Goal: Transaction & Acquisition: Purchase product/service

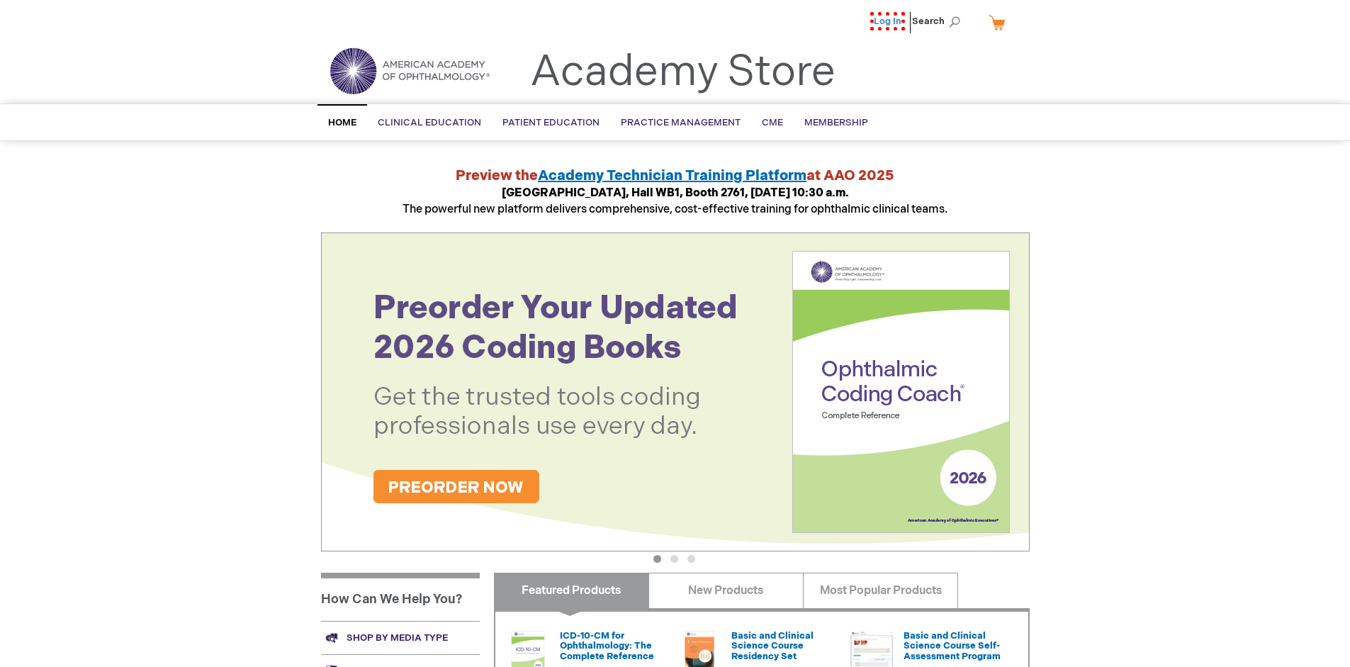
click at [892, 21] on link "Log In" at bounding box center [887, 21] width 35 height 18
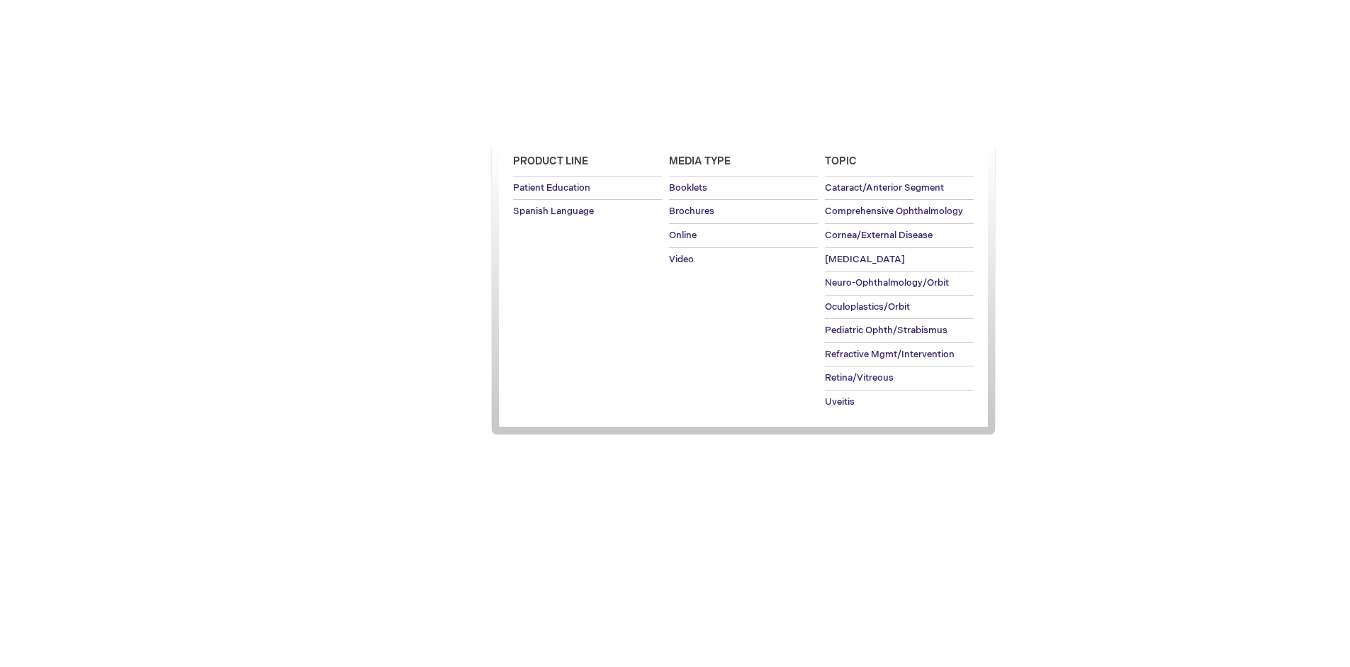
click at [547, 123] on span "Patient Education" at bounding box center [550, 122] width 97 height 11
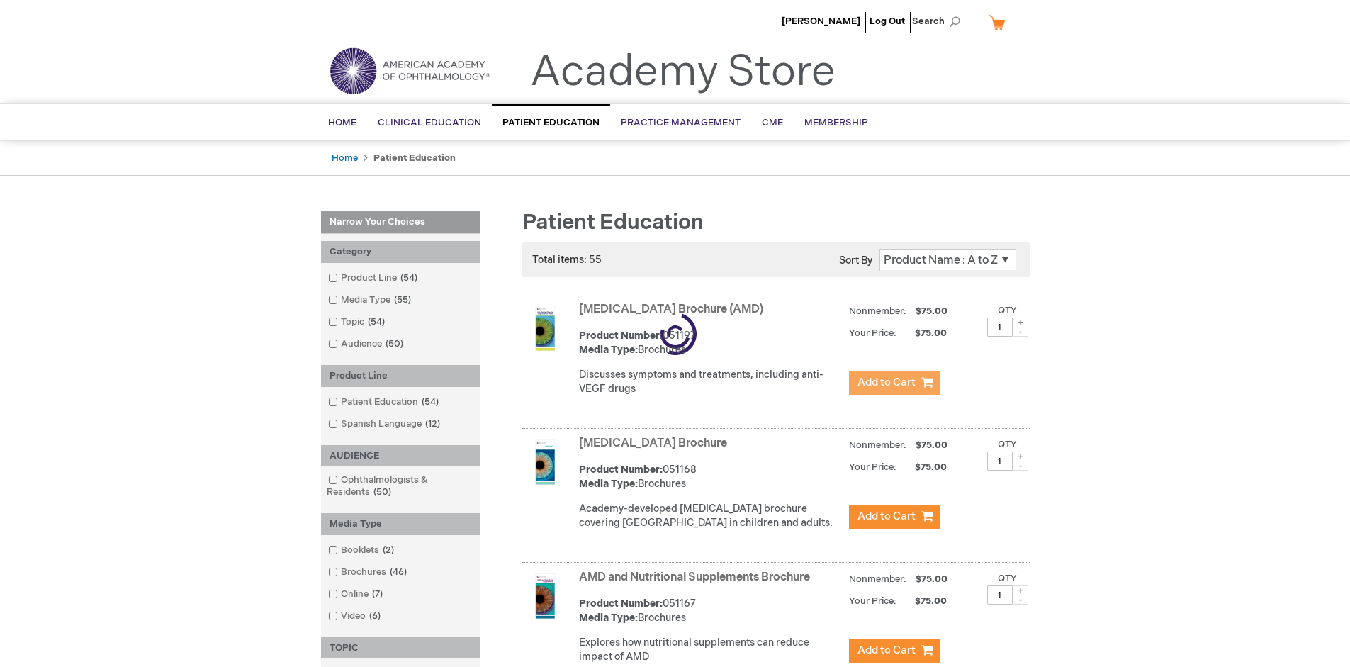
click at [893, 383] on span "Add to Cart" at bounding box center [886, 381] width 58 height 13
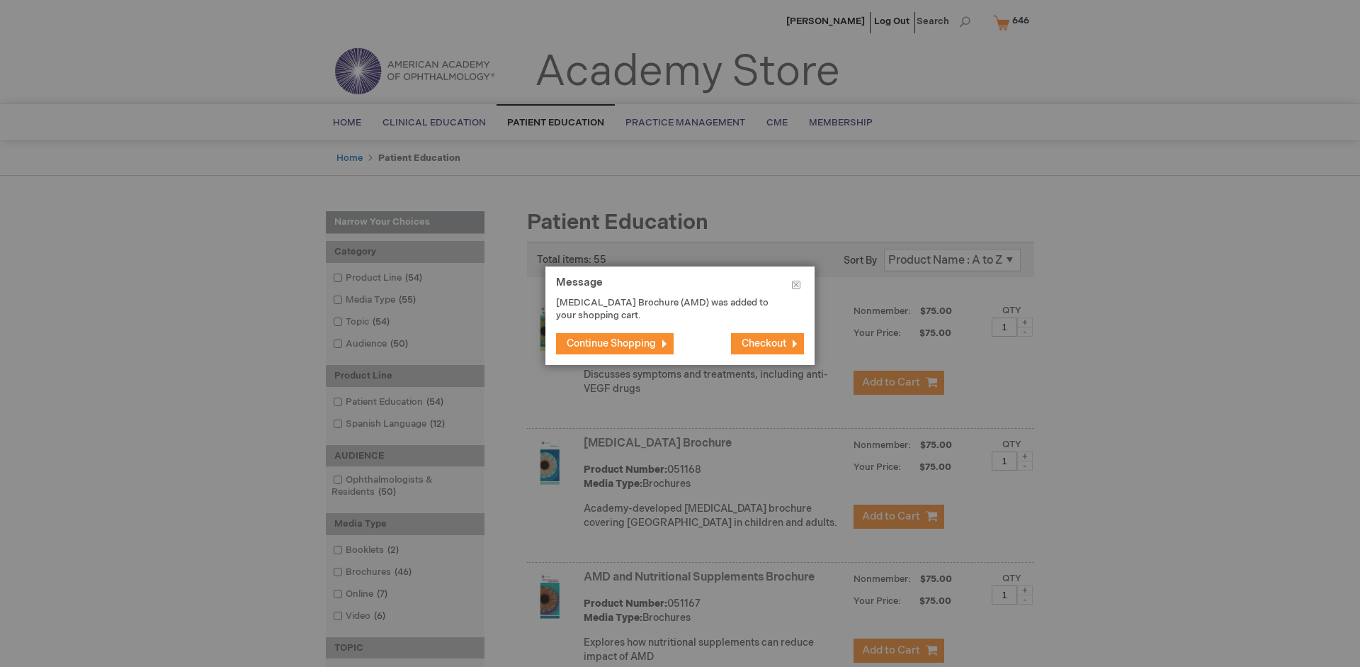
click at [611, 343] on span "Continue Shopping" at bounding box center [611, 343] width 89 height 12
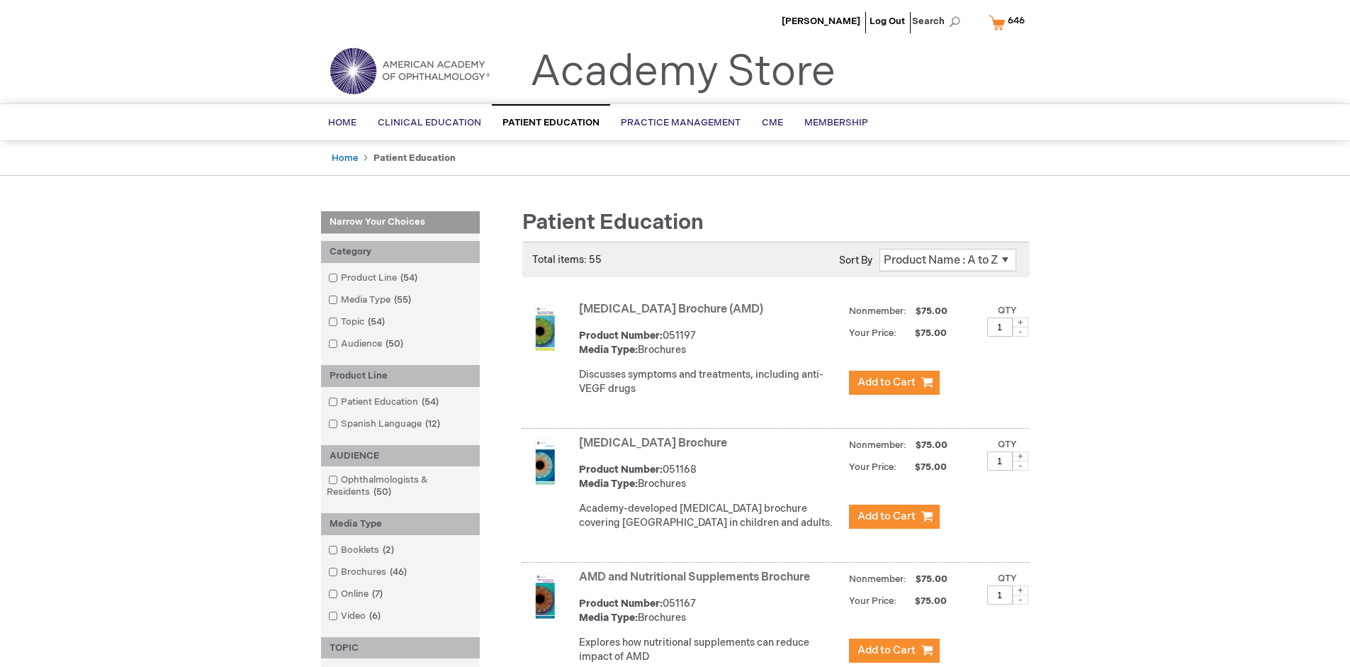
click at [697, 584] on link "AMD and Nutritional Supplements Brochure" at bounding box center [694, 576] width 231 height 13
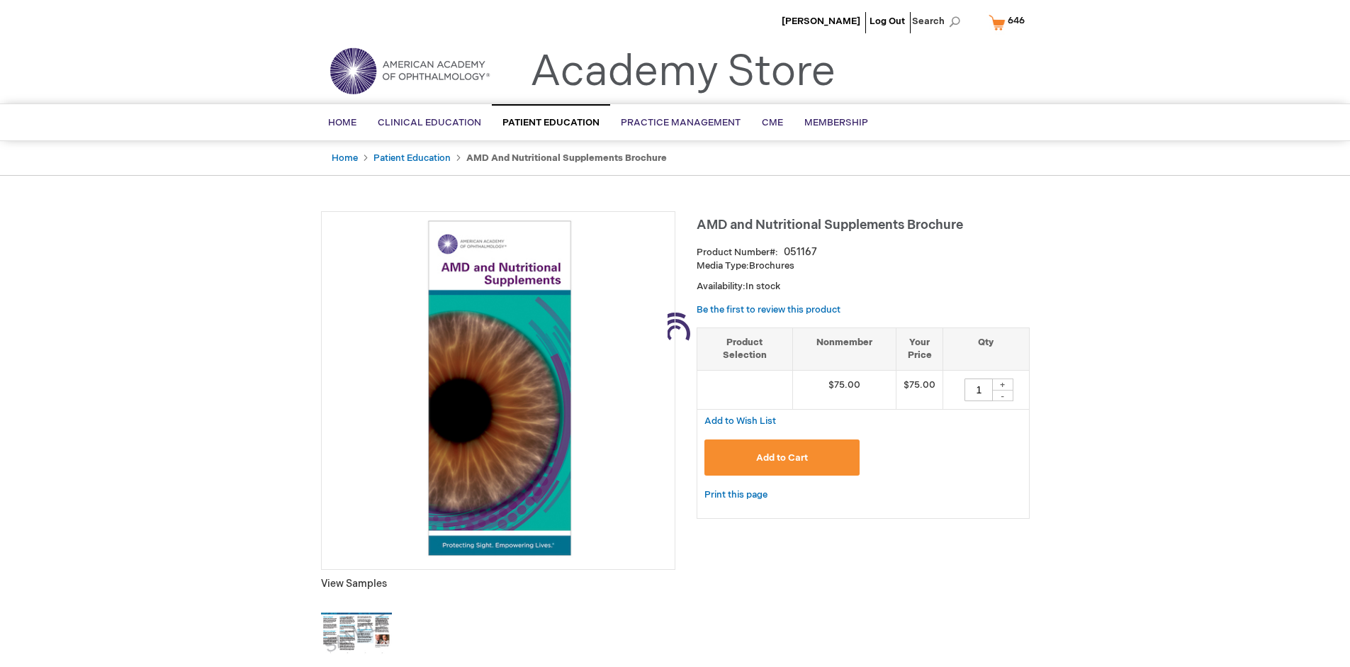
type input "1"
click at [781, 457] on span "Add to Cart" at bounding box center [782, 457] width 52 height 11
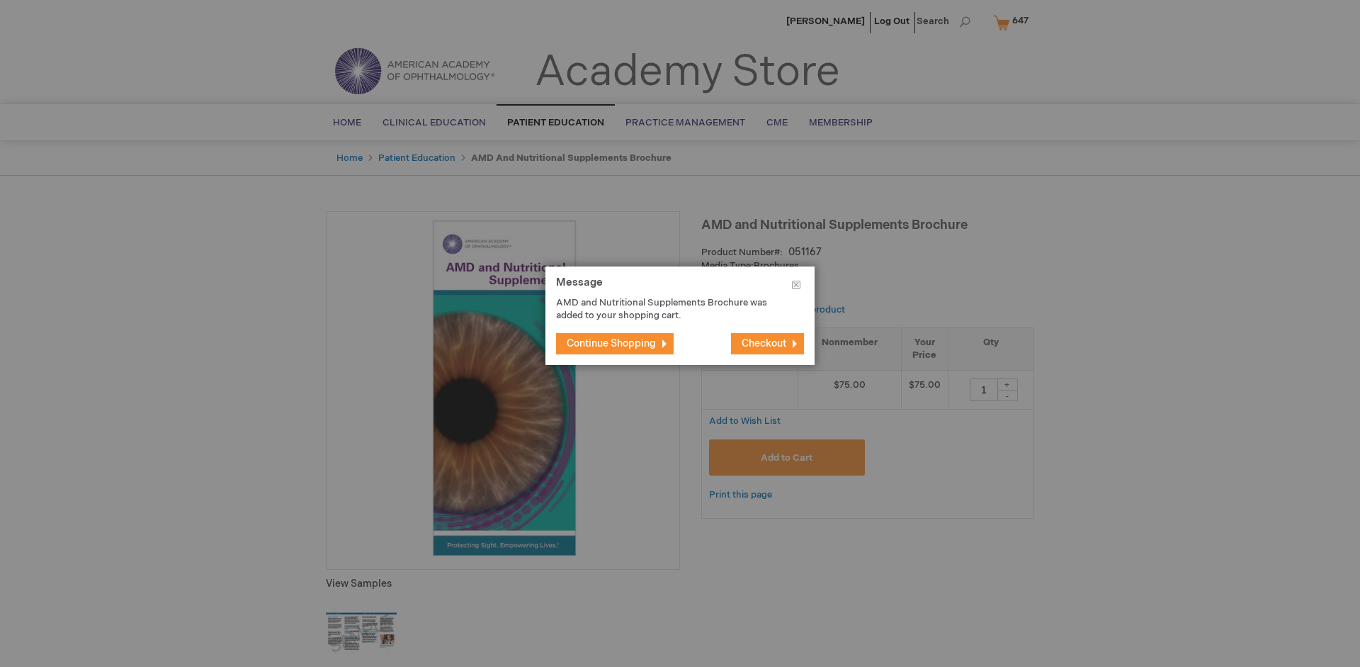
click at [611, 343] on span "Continue Shopping" at bounding box center [611, 343] width 89 height 12
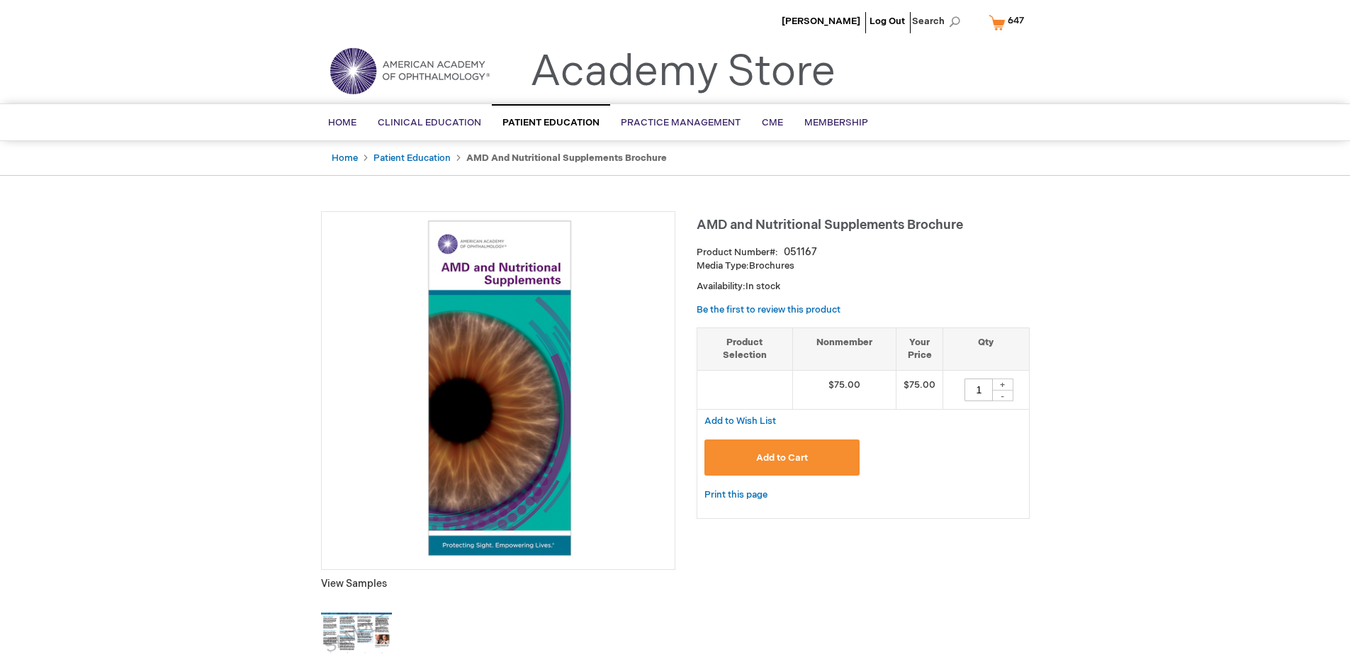
click at [1009, 22] on span "647" at bounding box center [1015, 20] width 16 height 11
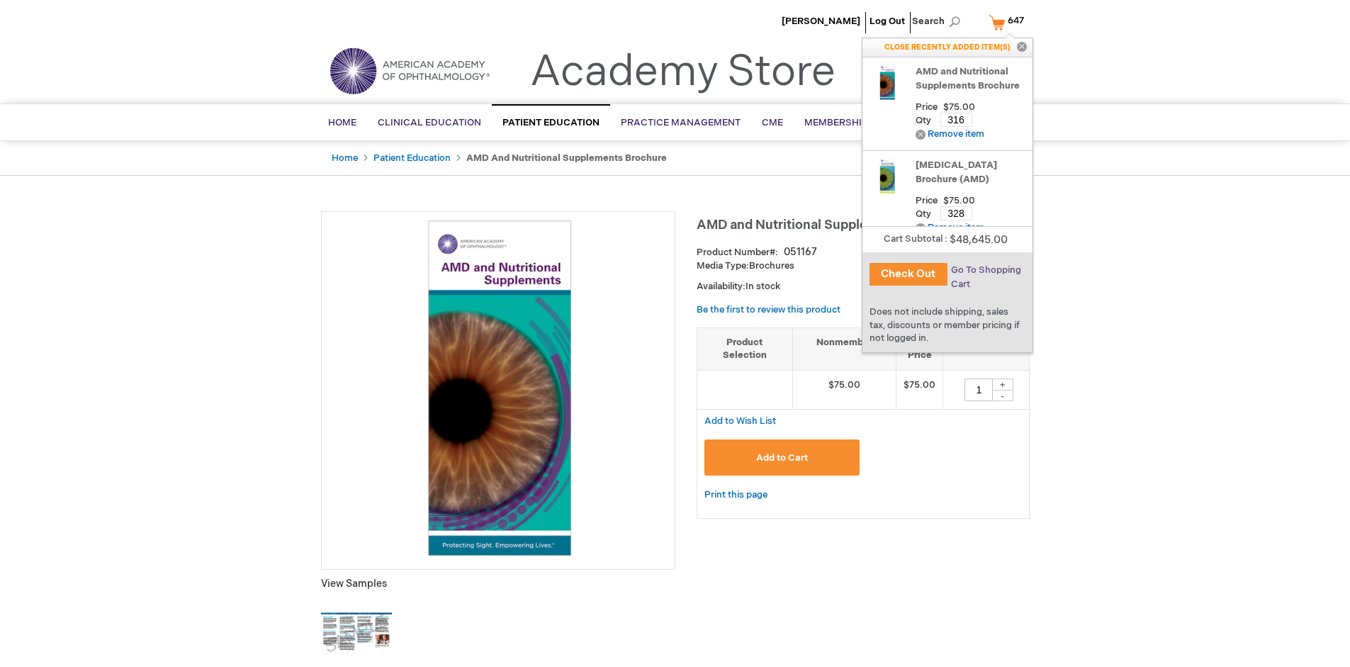
click at [985, 270] on span "Go To Shopping Cart" at bounding box center [986, 277] width 70 height 26
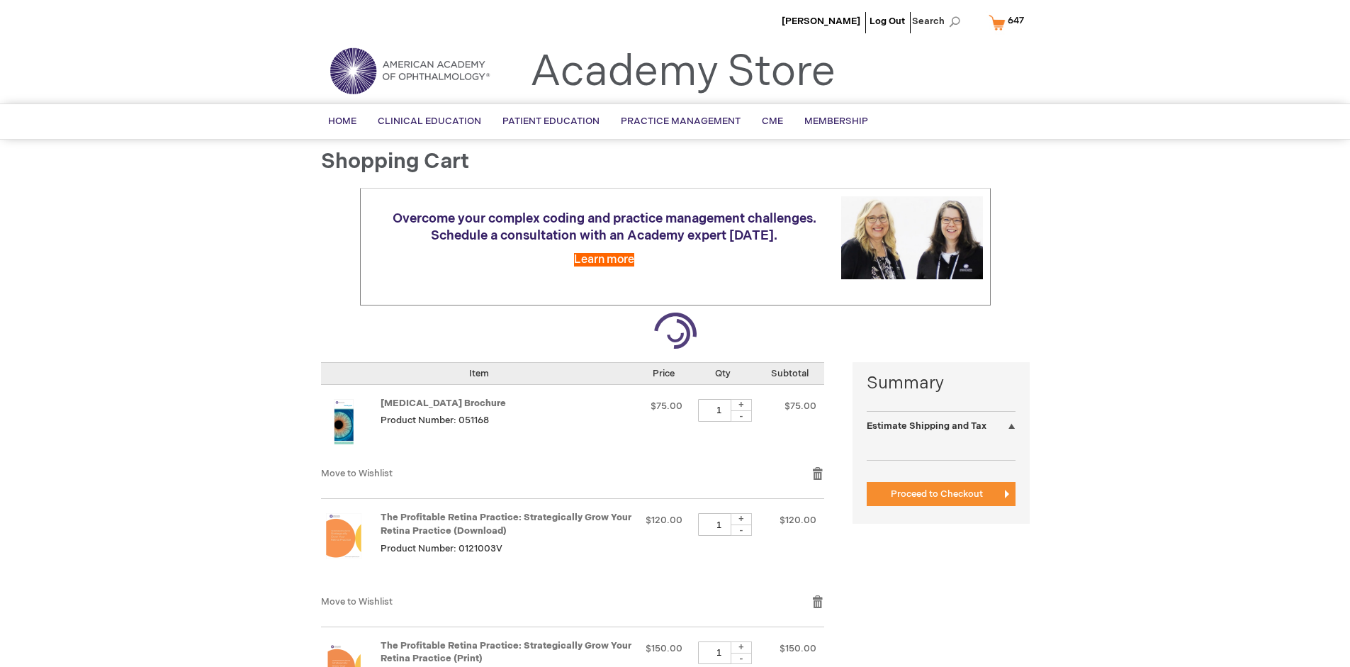
select select "US"
select select "41"
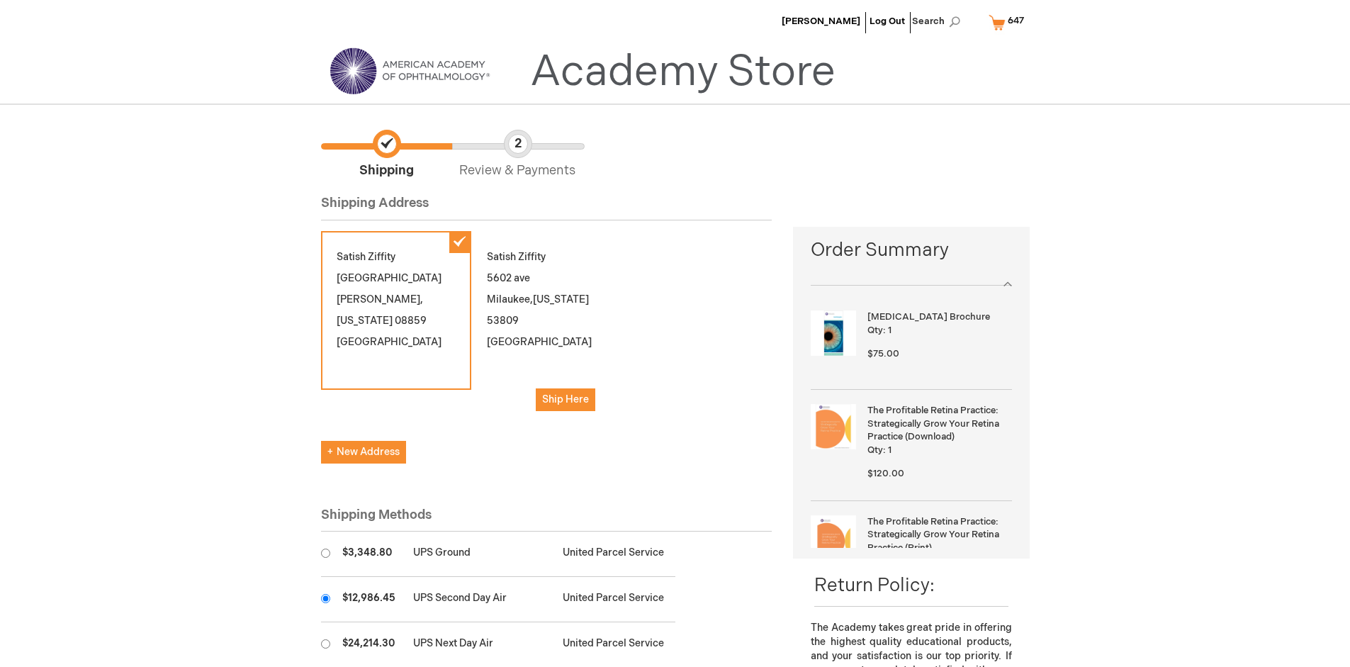
click at [325, 598] on input "radio" at bounding box center [325, 598] width 9 height 9
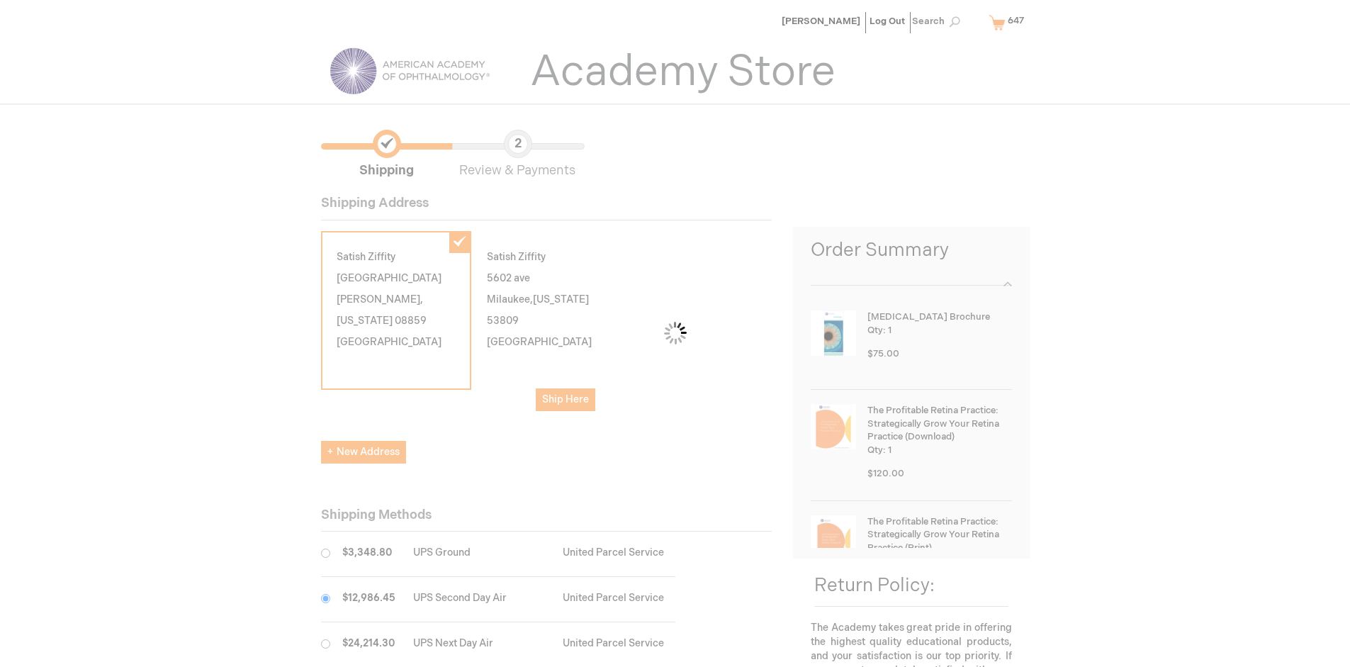
scroll to position [71, 0]
